Goal: Information Seeking & Learning: Learn about a topic

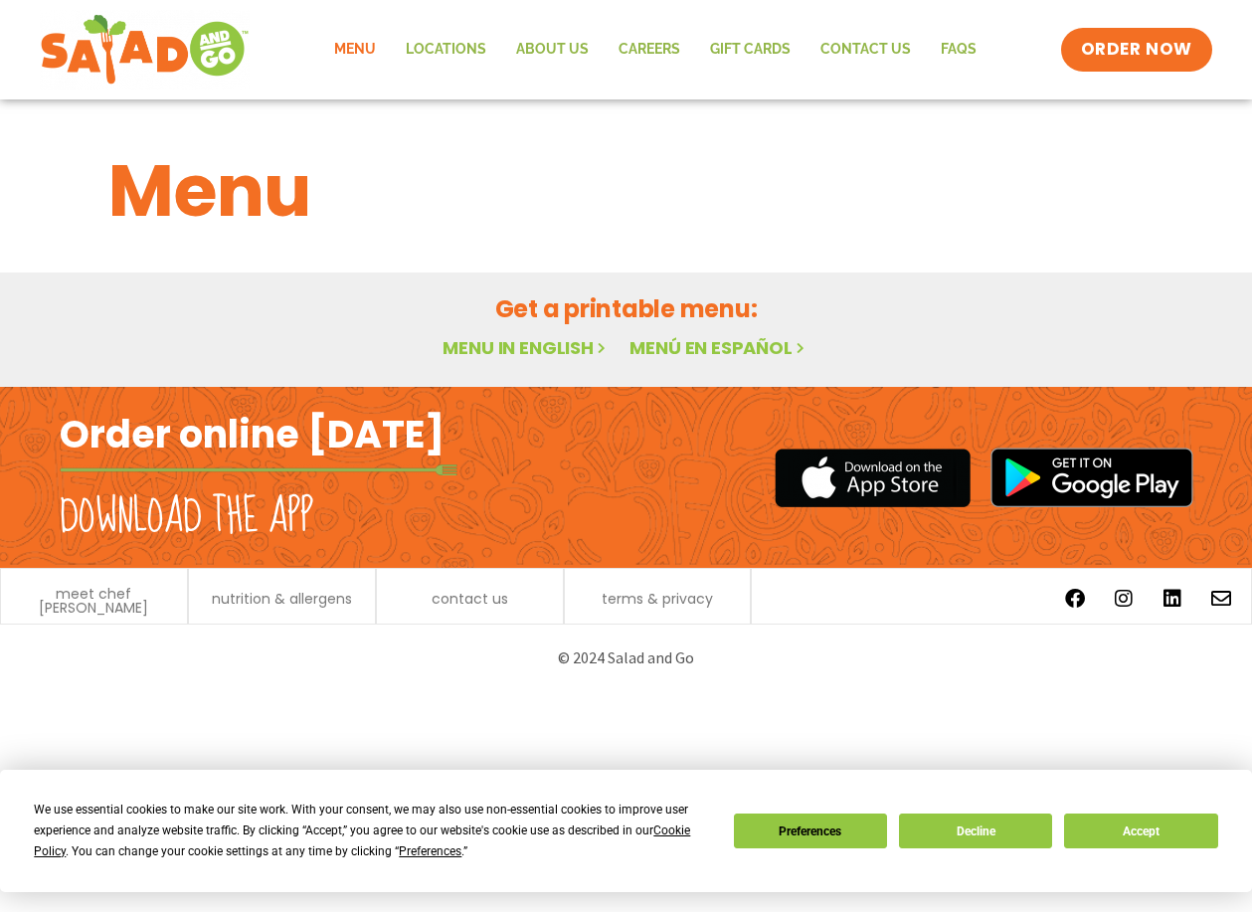
click at [567, 345] on link "Menu in English" at bounding box center [525, 347] width 167 height 25
click at [356, 51] on link "Menu" at bounding box center [355, 50] width 72 height 46
click at [973, 819] on button "Decline" at bounding box center [975, 830] width 153 height 35
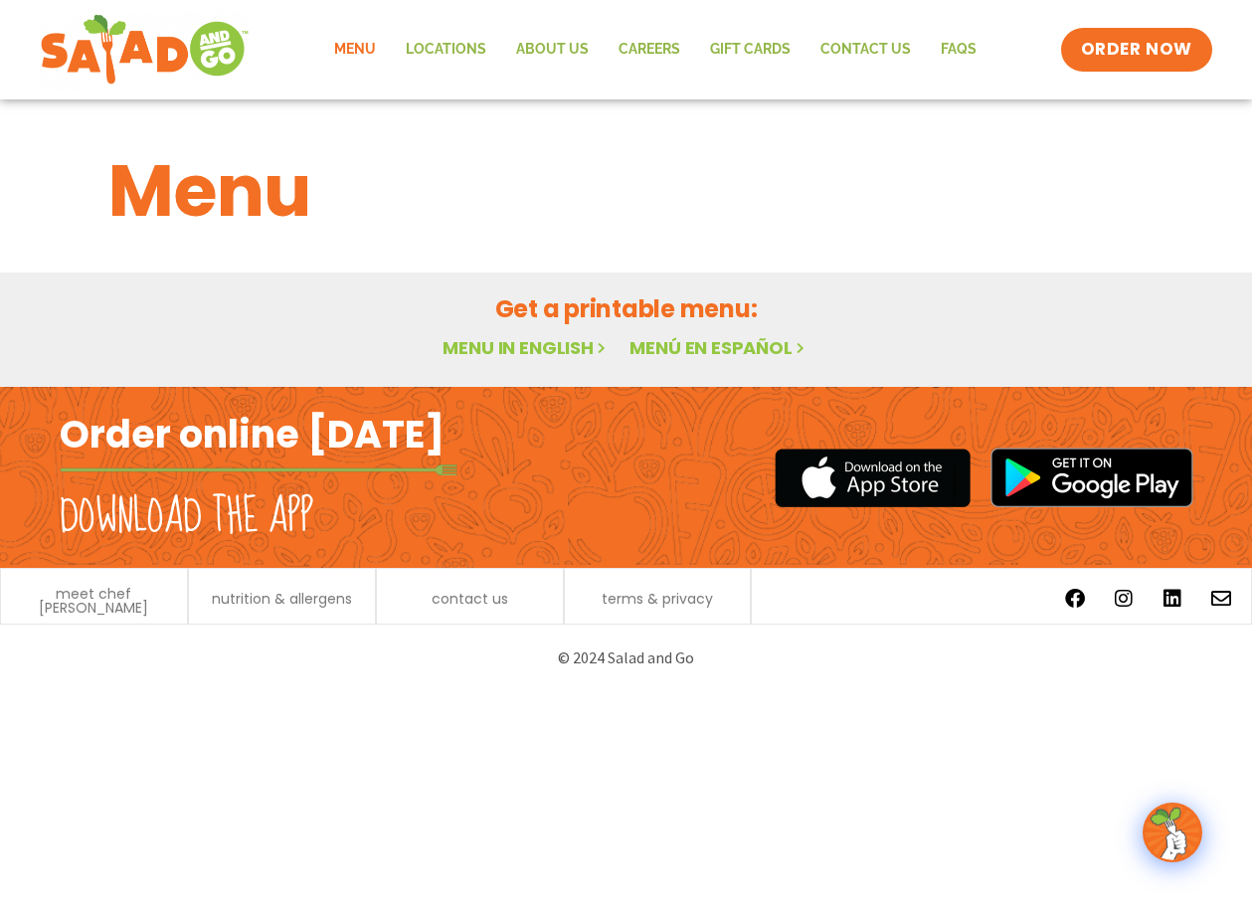
click at [368, 48] on link "Menu" at bounding box center [355, 50] width 72 height 46
click at [557, 347] on link "Menu in English" at bounding box center [525, 347] width 167 height 25
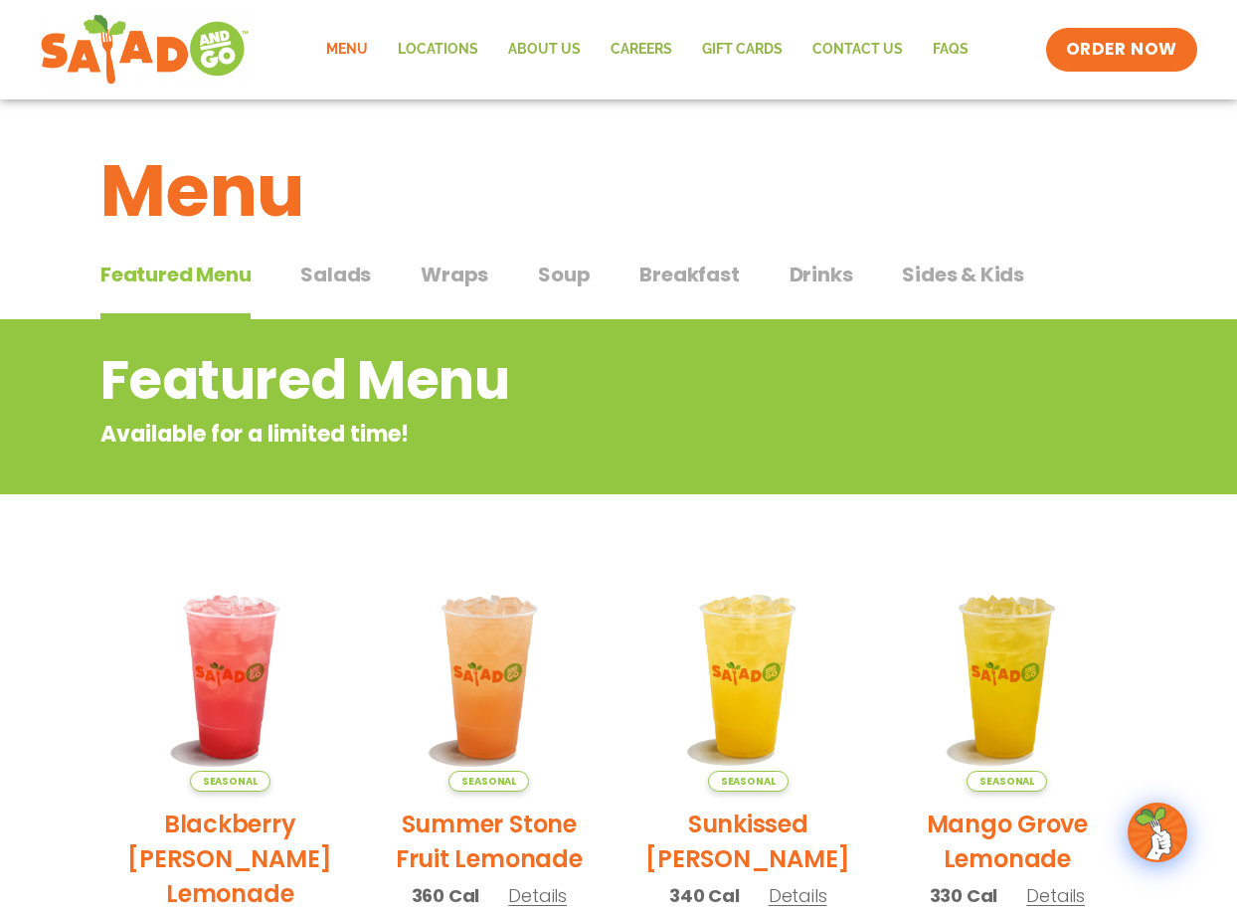
click at [365, 268] on span "Salads" at bounding box center [335, 274] width 71 height 30
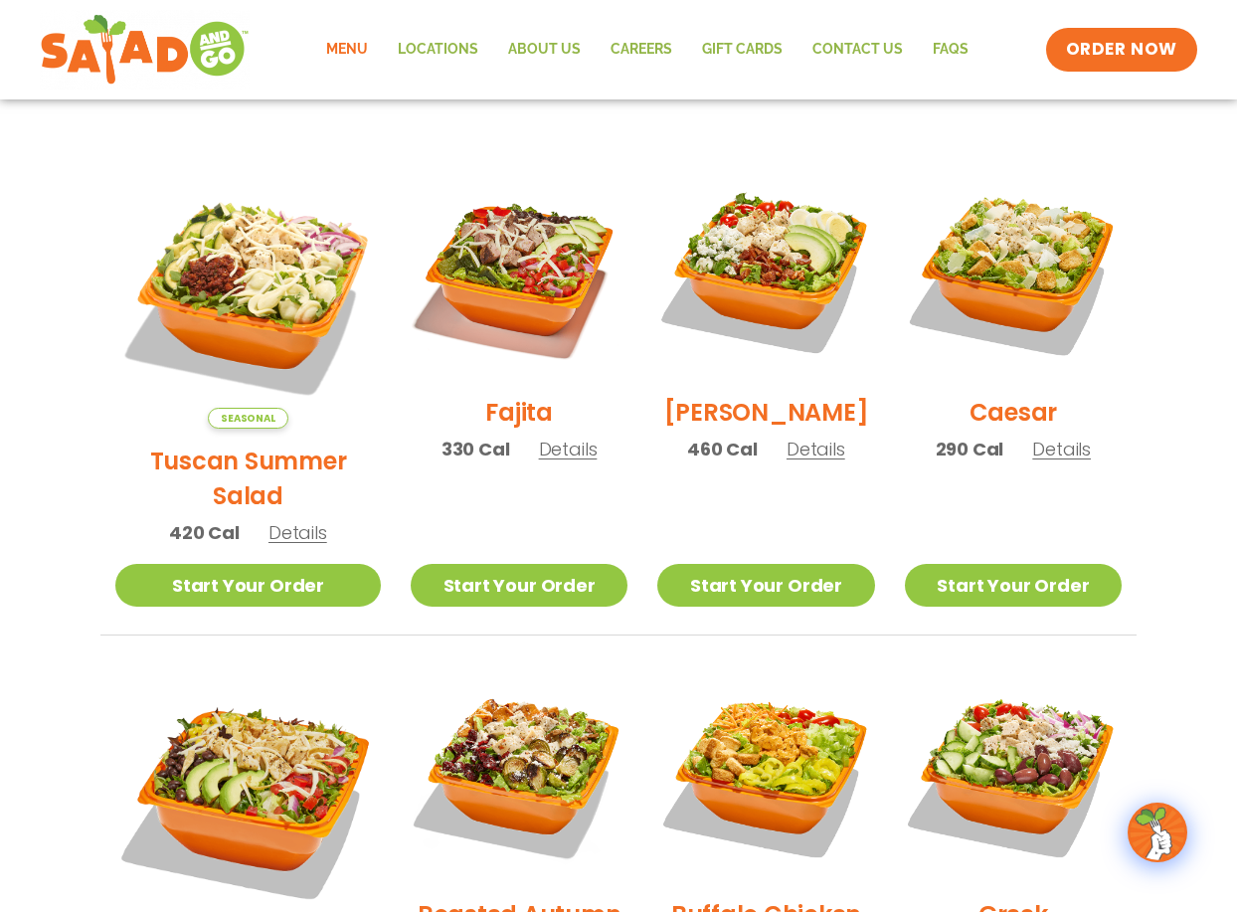
scroll to position [398, 0]
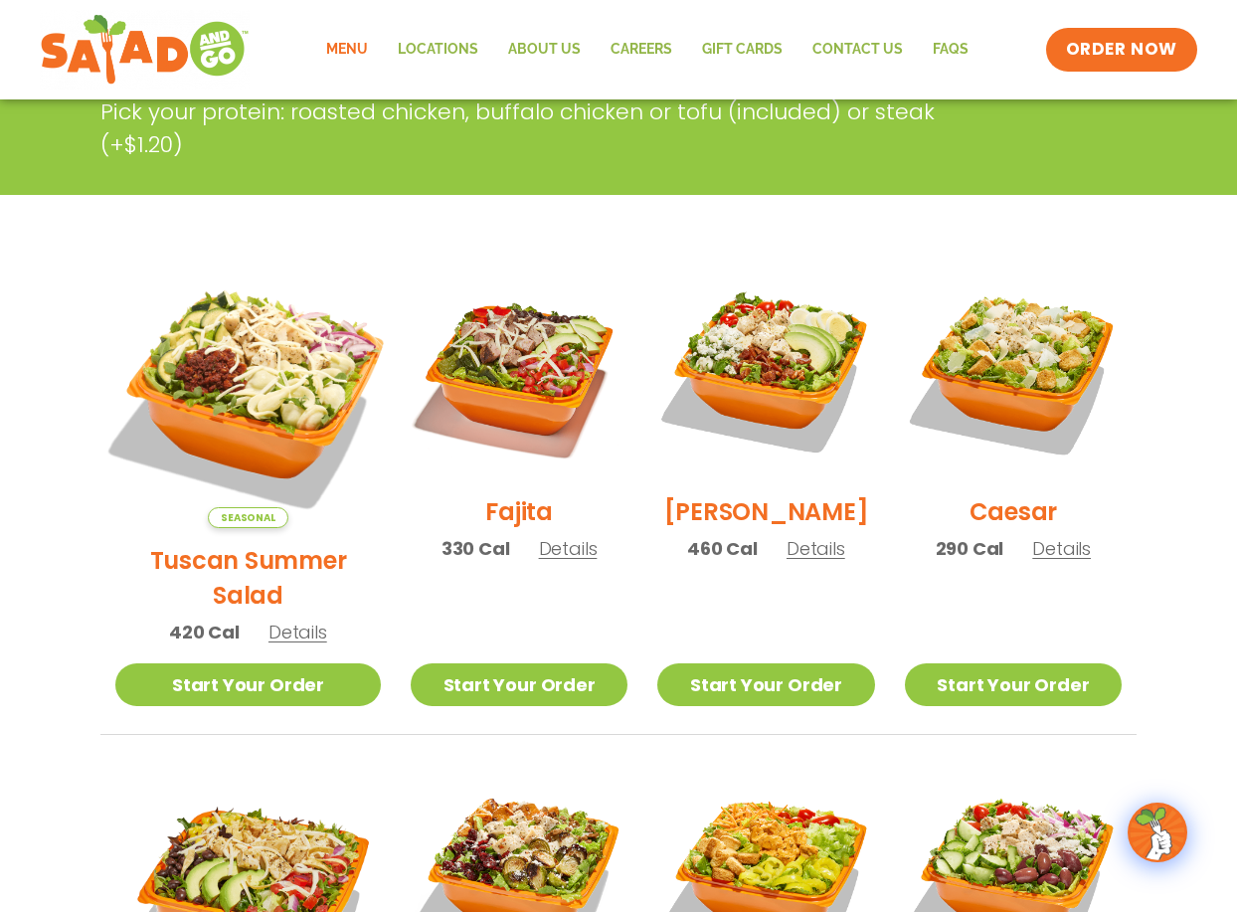
click at [231, 373] on img at bounding box center [247, 395] width 311 height 311
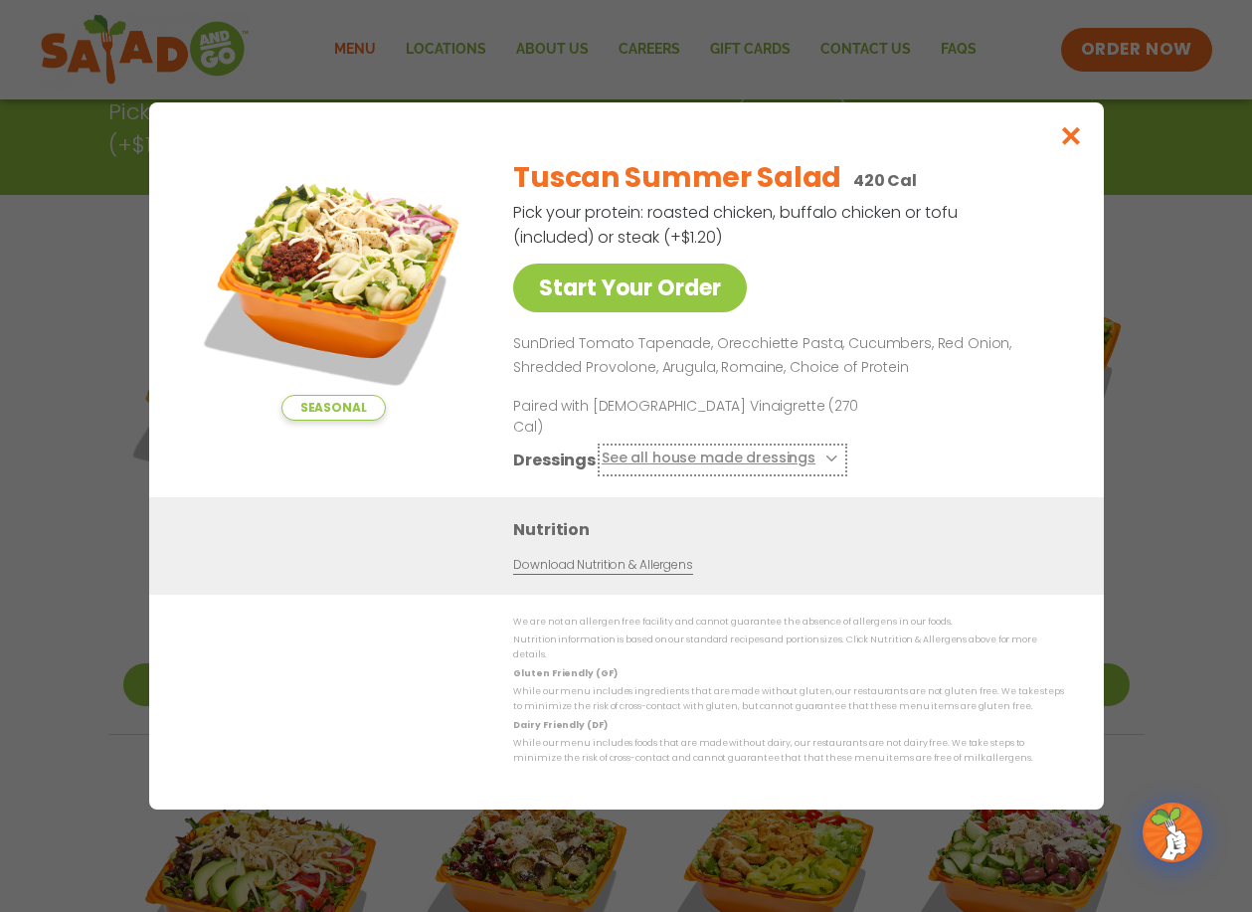
click at [788, 454] on button "See all house made dressings" at bounding box center [721, 459] width 242 height 25
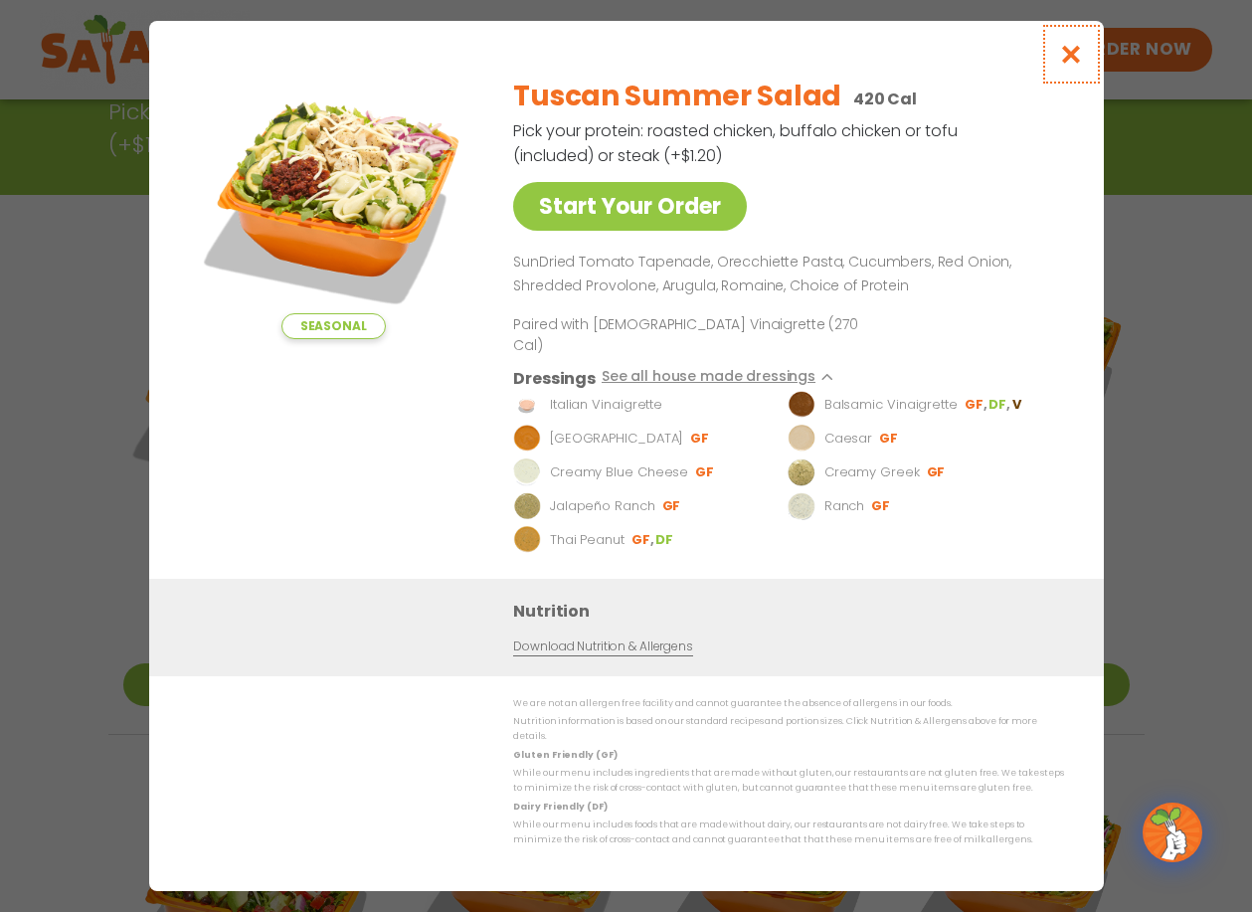
click at [1077, 65] on icon "Close modal" at bounding box center [1070, 54] width 25 height 21
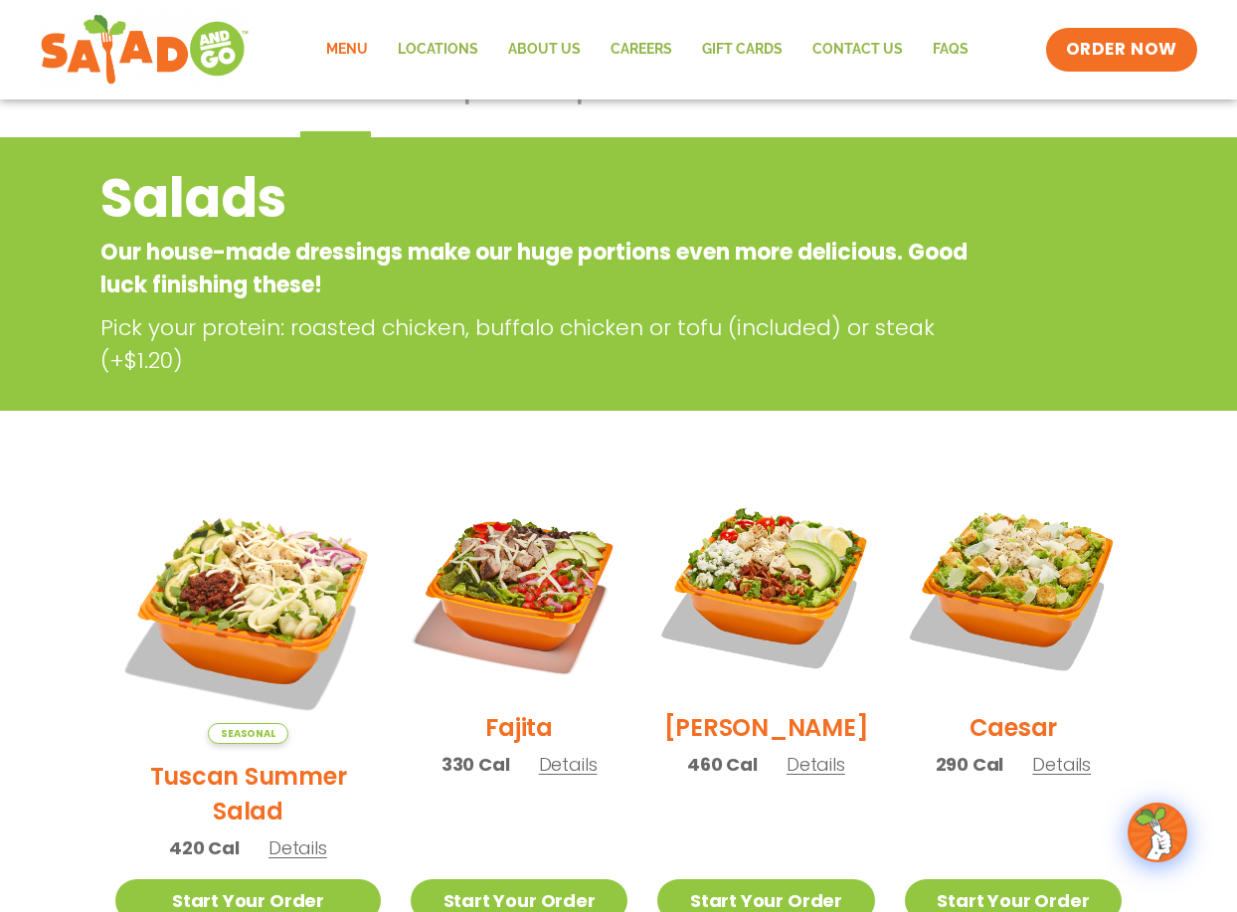
scroll to position [0, 0]
